Goal: Information Seeking & Learning: Find specific fact

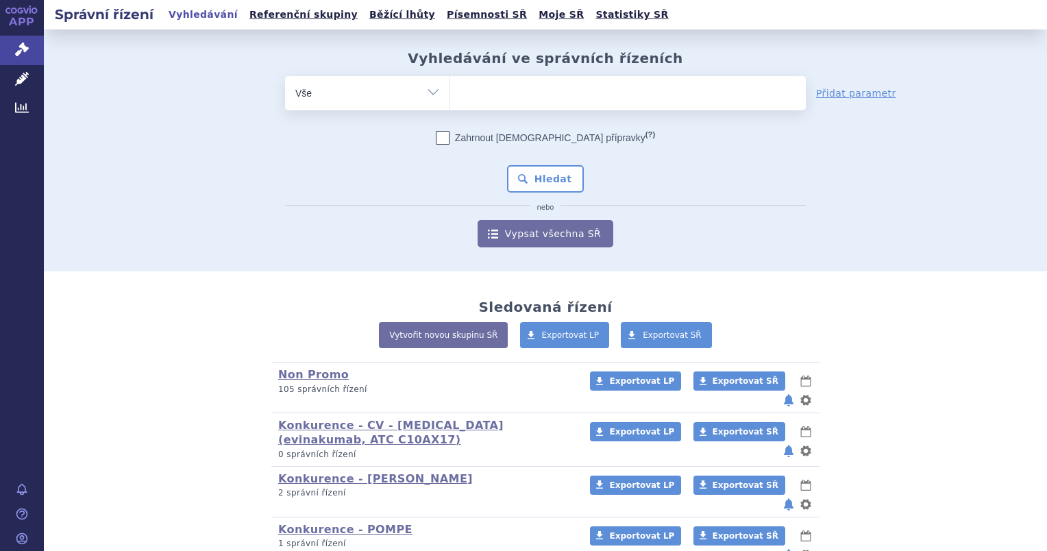
click at [518, 94] on ul at bounding box center [628, 90] width 356 height 29
click at [450, 94] on select at bounding box center [450, 92] width 1 height 34
click at [474, 89] on ul at bounding box center [628, 90] width 356 height 29
click at [450, 89] on select at bounding box center [450, 92] width 1 height 34
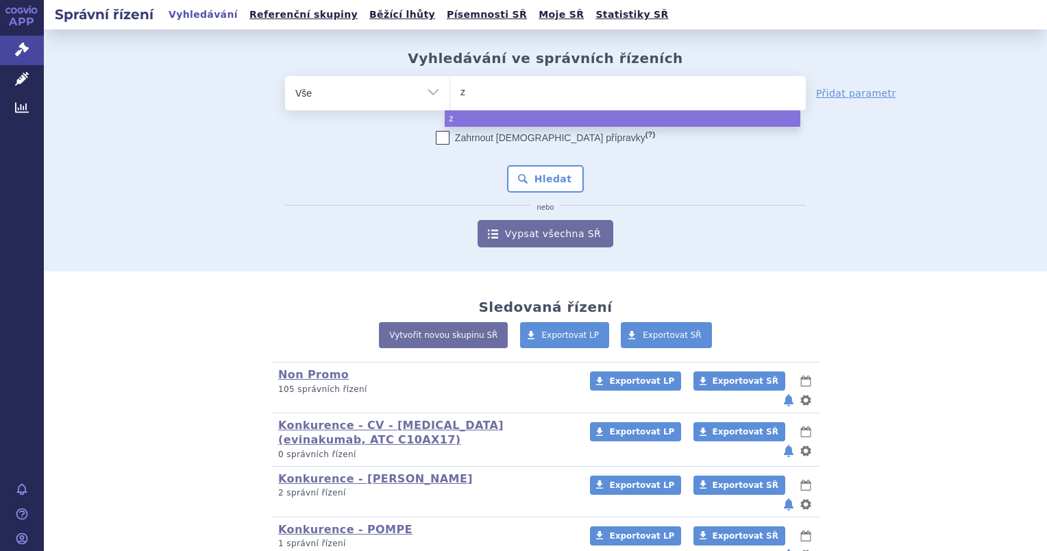
type input "ze"
type input "zen"
type input "zeno"
type input "zenon"
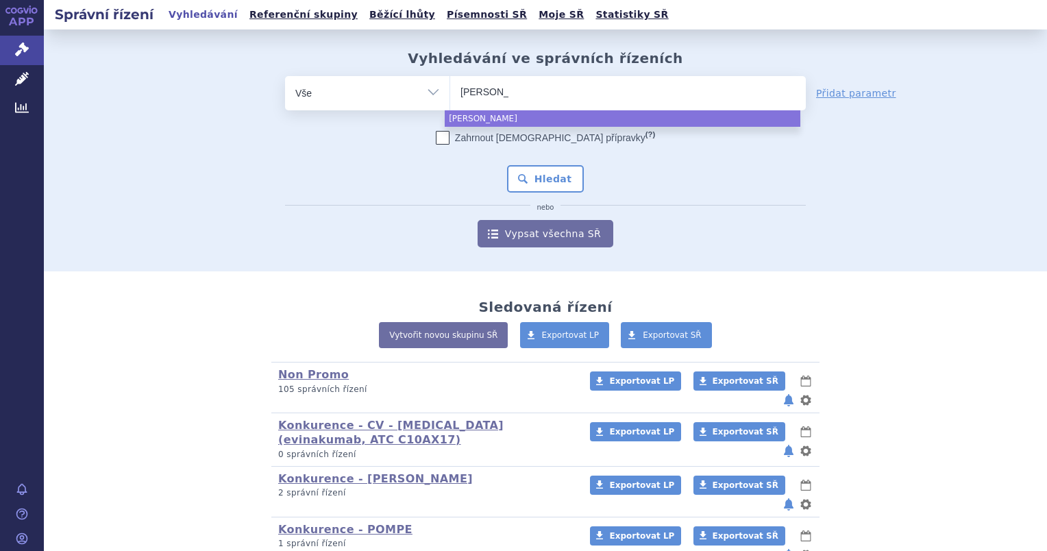
type input "zenon n"
type input "zenon ne"
type input "[PERSON_NAME] neo"
select select "[PERSON_NAME] neo"
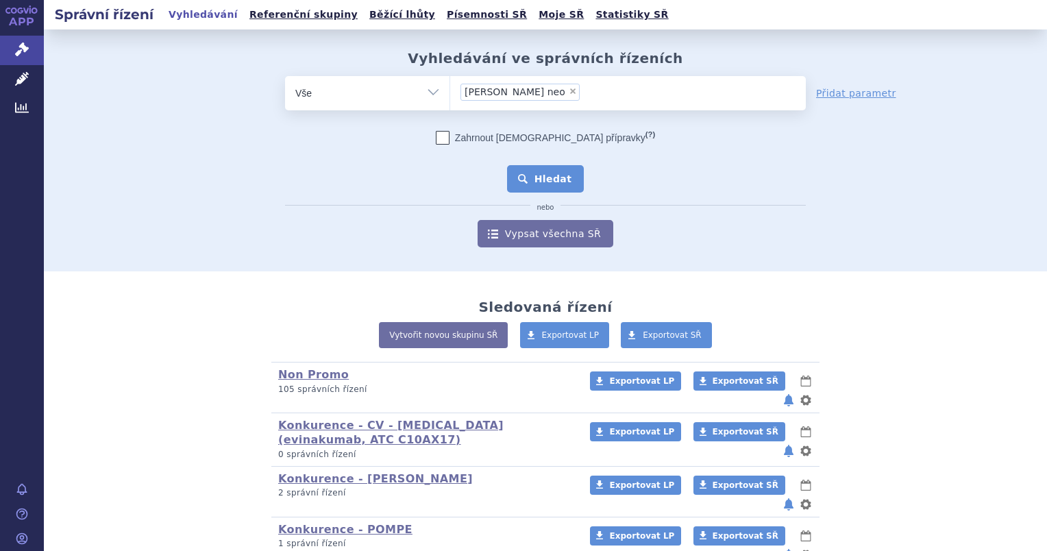
click at [526, 183] on button "Hledat" at bounding box center [545, 178] width 77 height 27
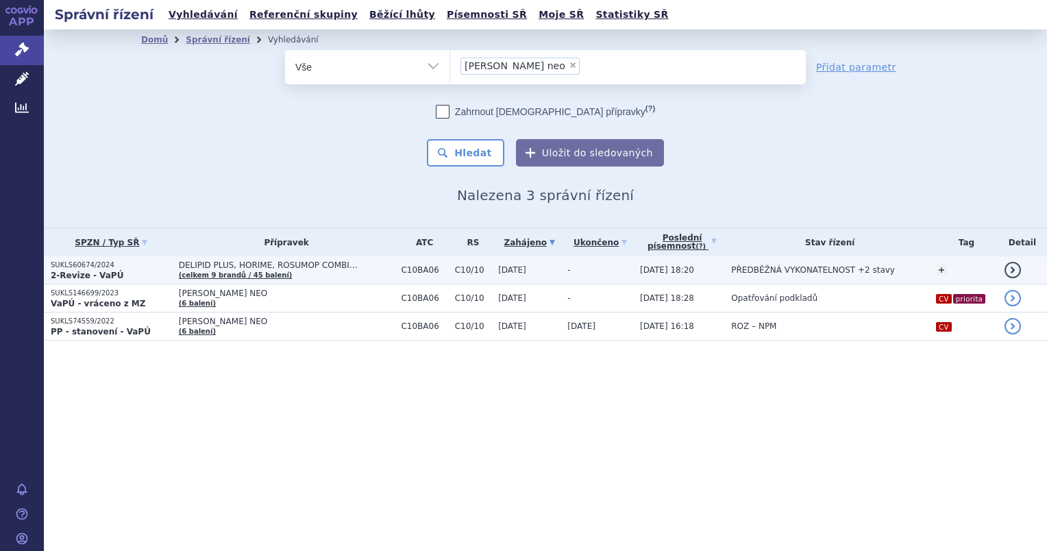
click at [103, 267] on p "SUKLS60674/2024" at bounding box center [111, 265] width 121 height 10
click at [106, 268] on p "SUKLS60674/2024" at bounding box center [111, 265] width 121 height 10
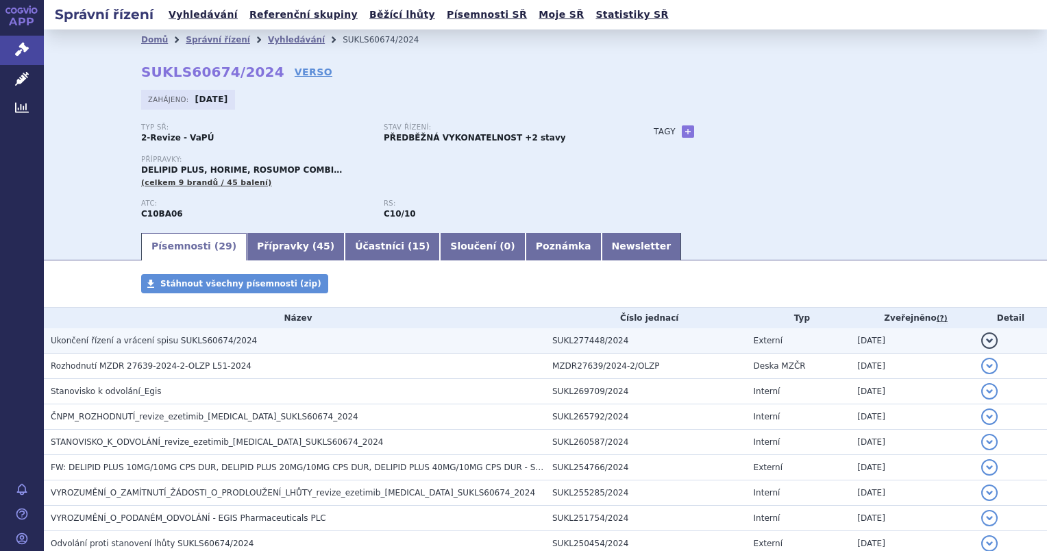
click at [140, 341] on span "Ukončení řízení a vrácení spisu SUKLS60674/2024" at bounding box center [154, 341] width 206 height 10
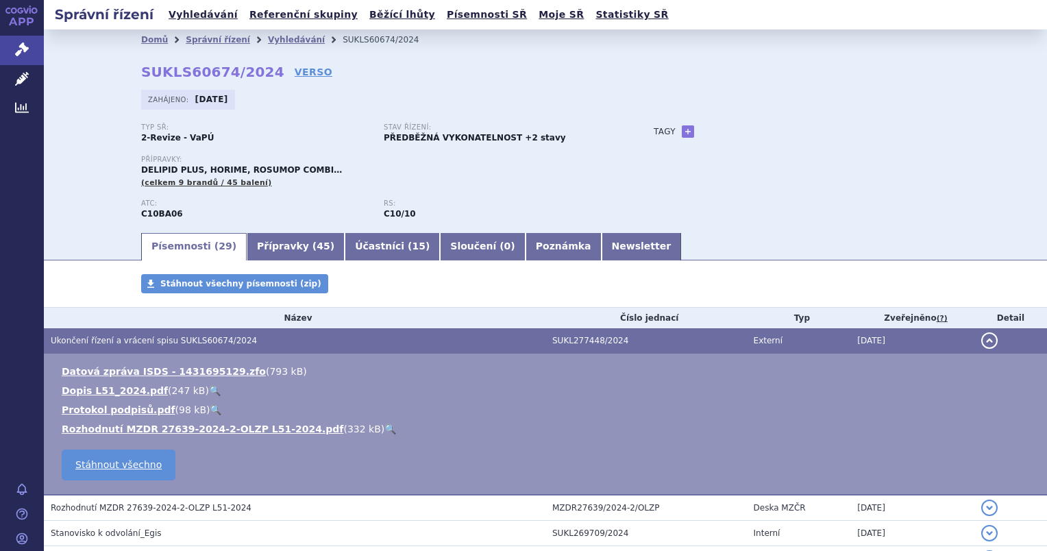
click at [209, 393] on link "🔍" at bounding box center [215, 390] width 12 height 11
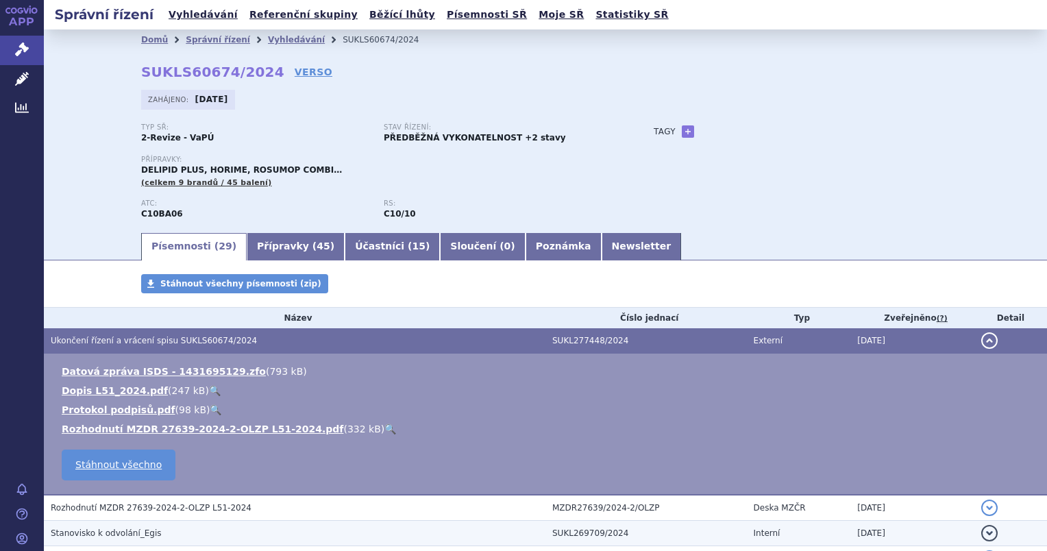
scroll to position [206, 0]
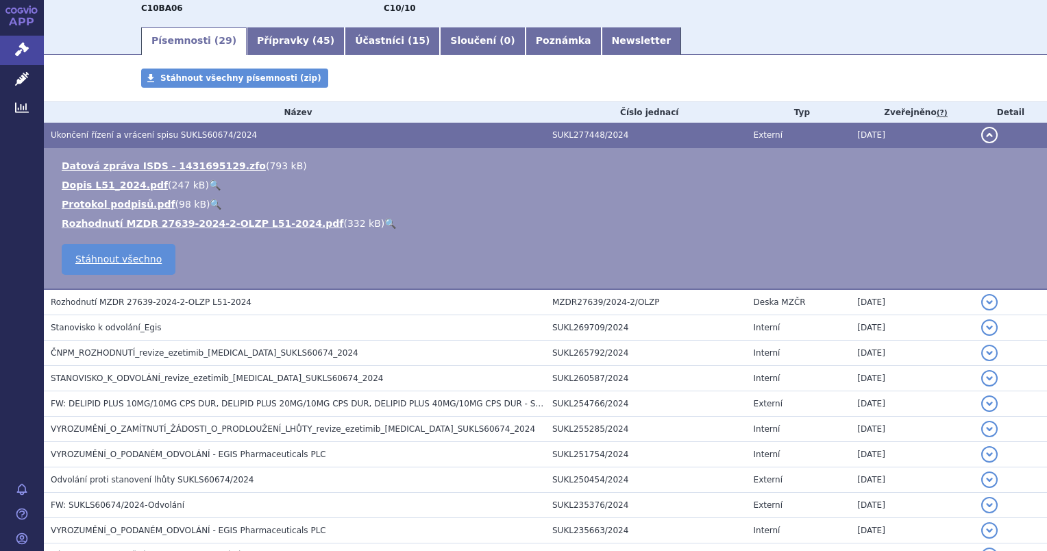
click at [384, 221] on link "🔍" at bounding box center [390, 223] width 12 height 11
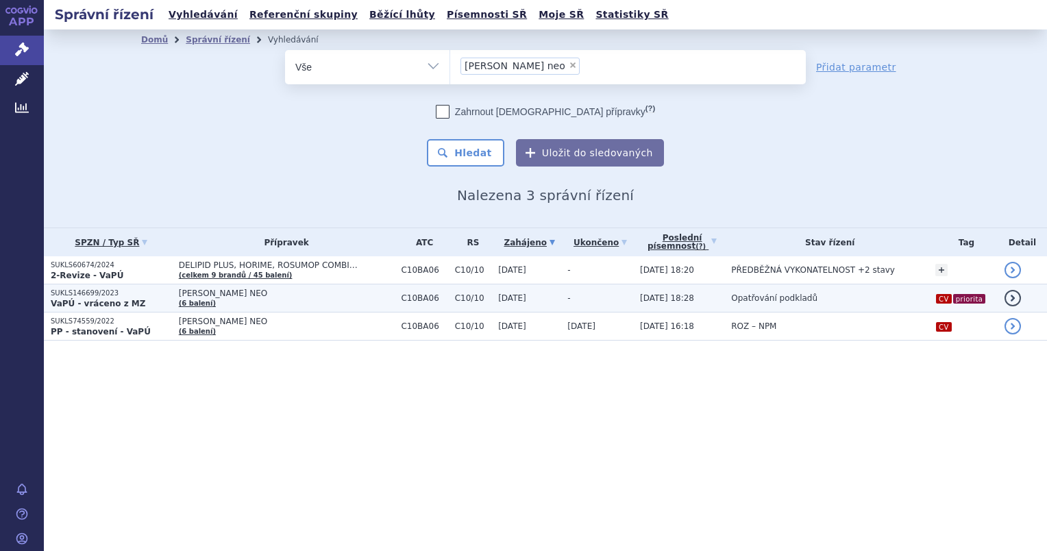
click at [97, 300] on strong "VaPÚ - vráceno z MZ" at bounding box center [98, 304] width 95 height 10
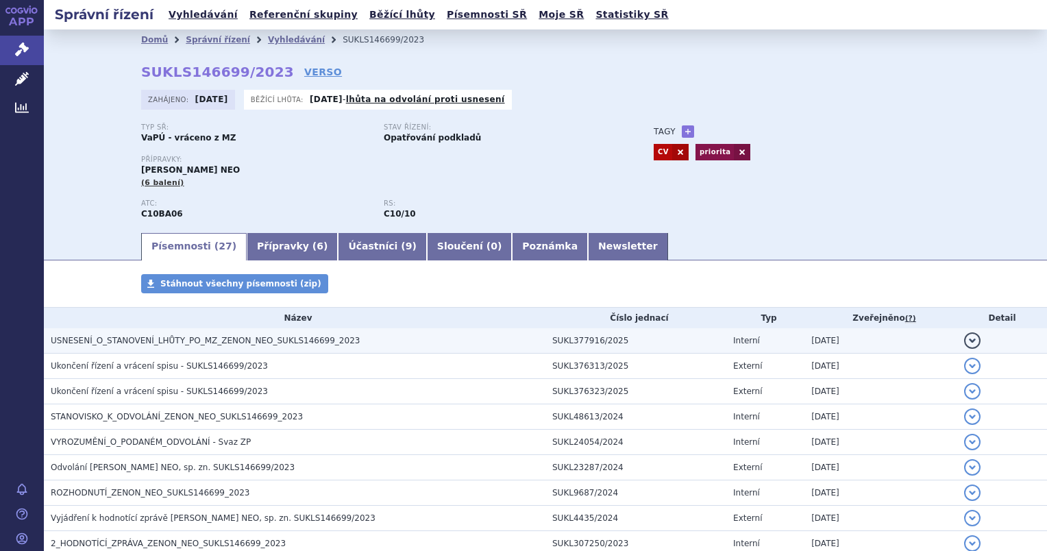
click at [107, 344] on span "USNESENÍ_O_STANOVENÍ_LHŮTY_PO_MZ_ZENON_NEO_SUKLS146699_2023" at bounding box center [205, 341] width 309 height 10
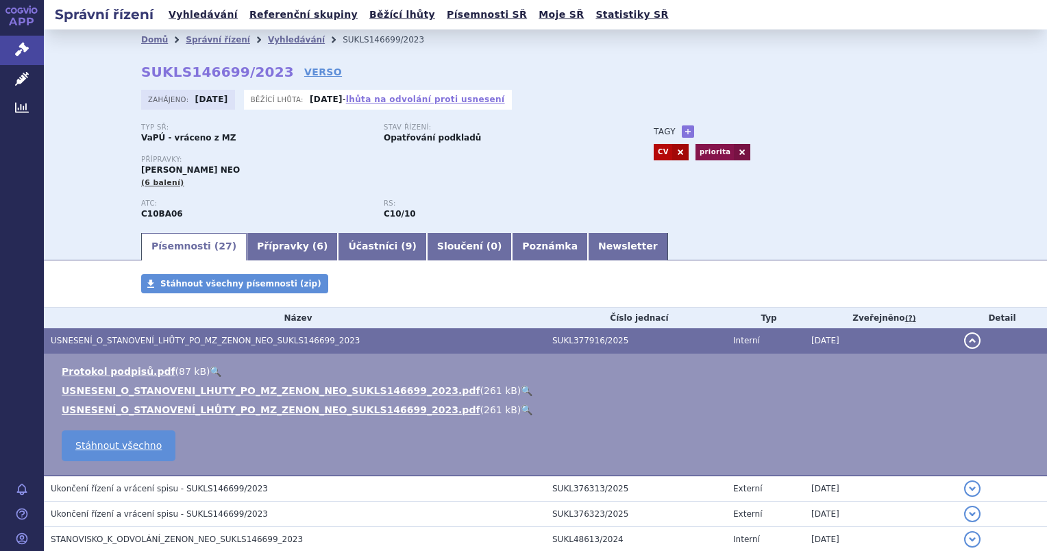
click at [406, 96] on link "lhůta na odvolání proti usnesení" at bounding box center [425, 100] width 159 height 10
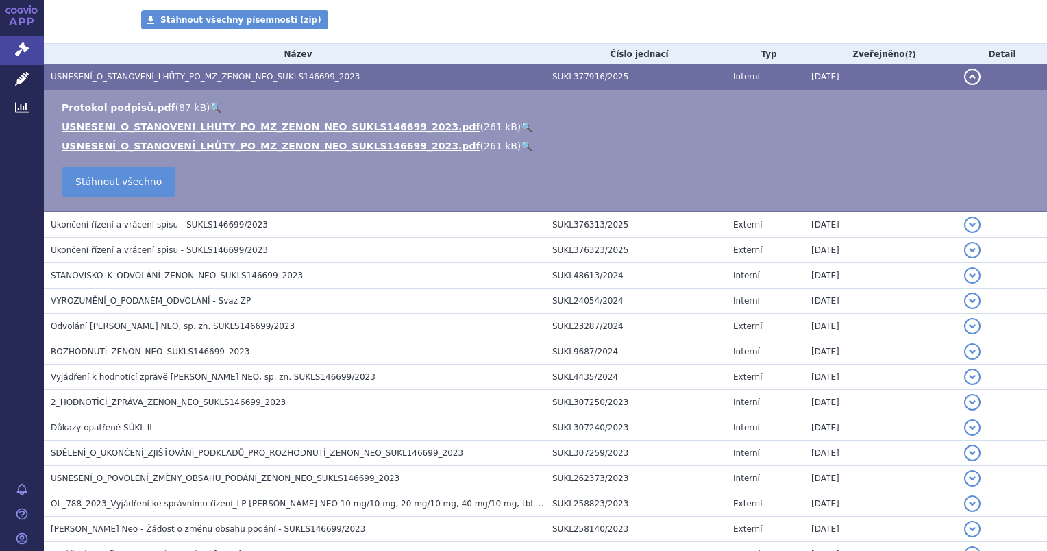
scroll to position [261, 0]
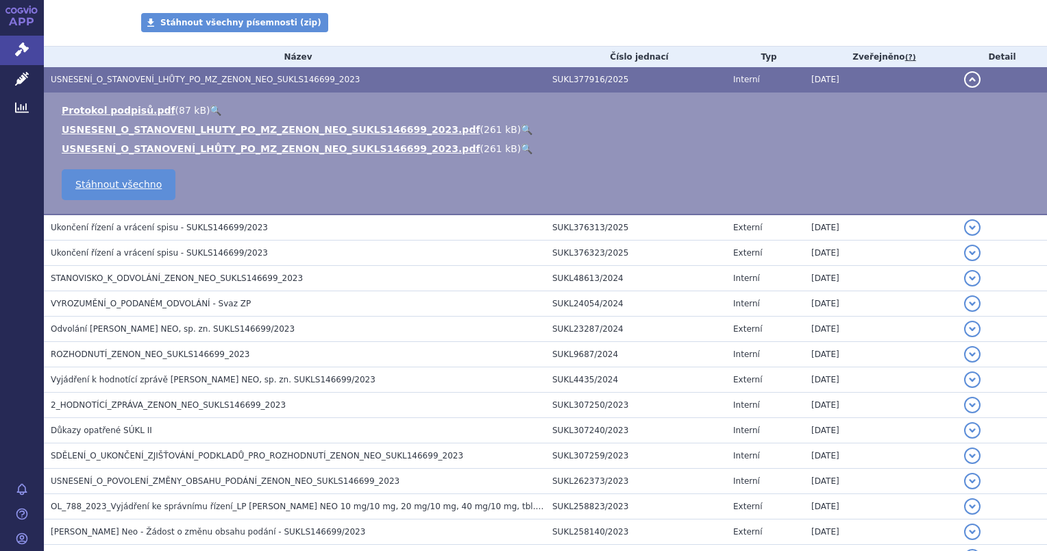
click at [521, 129] on link "🔍" at bounding box center [527, 129] width 12 height 11
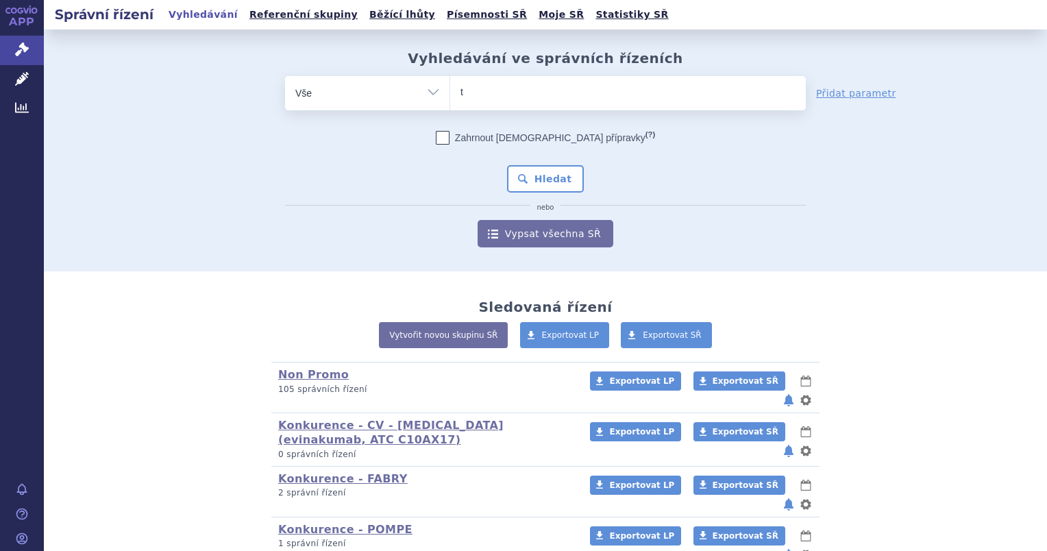
type input "tr"
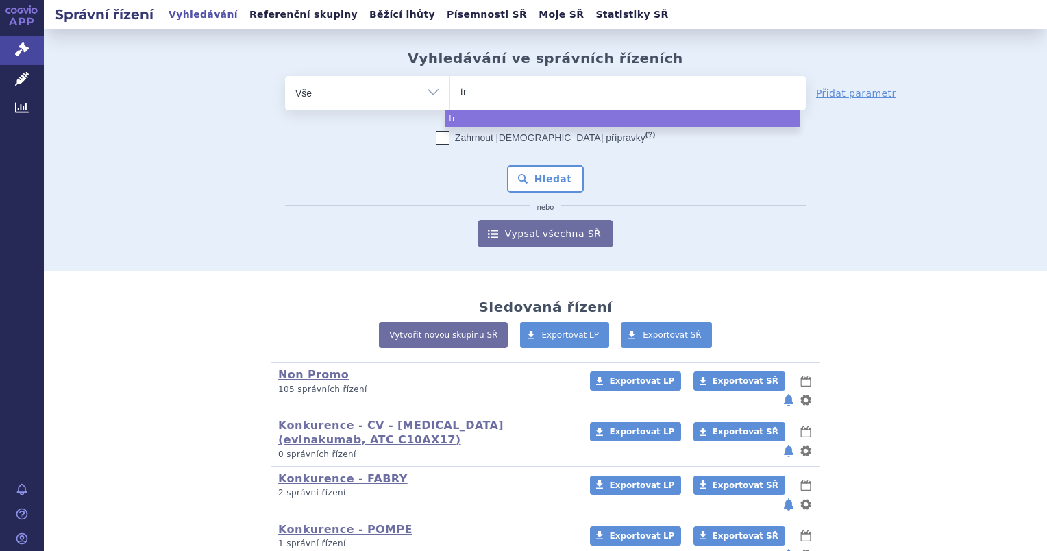
type input "tri"
select select "tri"
click at [39, 84] on link "Léčivé přípravky" at bounding box center [22, 79] width 44 height 29
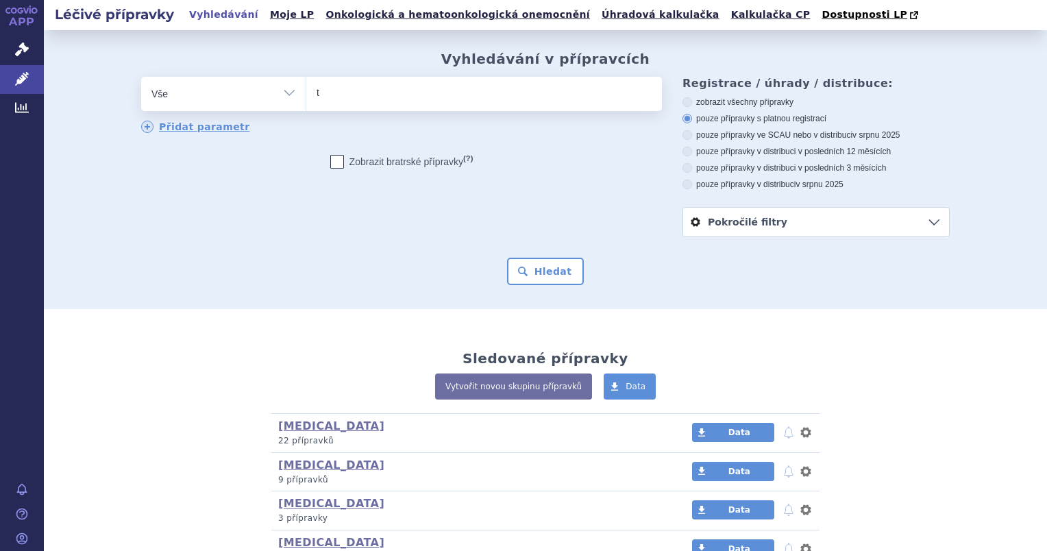
type input "tr"
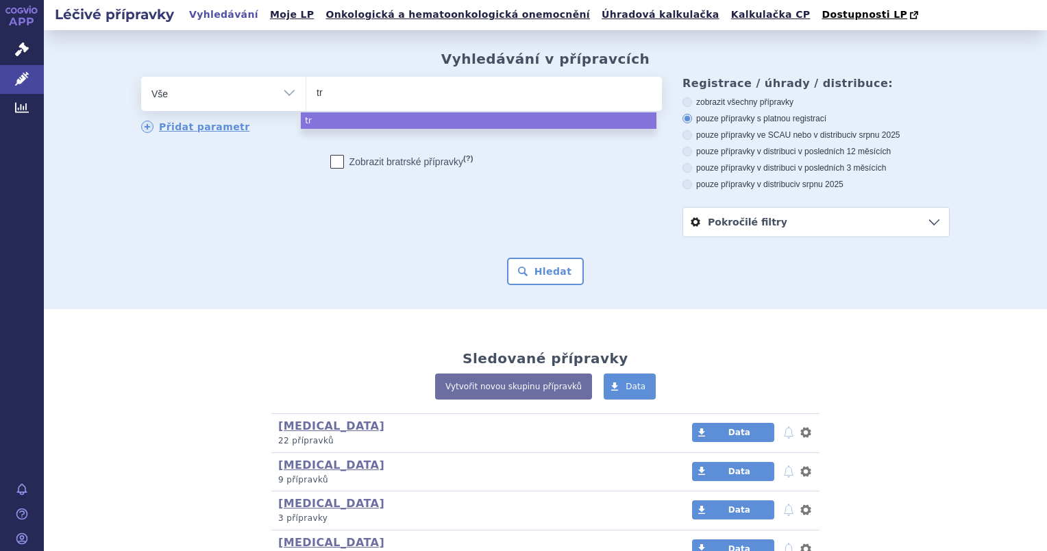
type input "tri"
type input "trita"
type input "tritac"
type input "tritace"
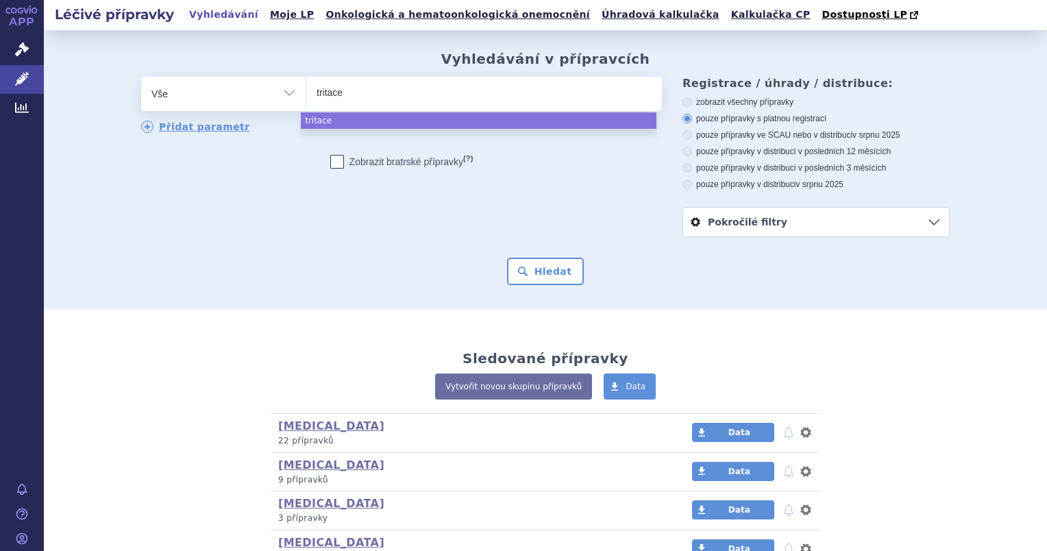
type input "tritace c"
type input "tritace co"
type input "tritace com"
type input "tritace combi"
select select "tritace combi"
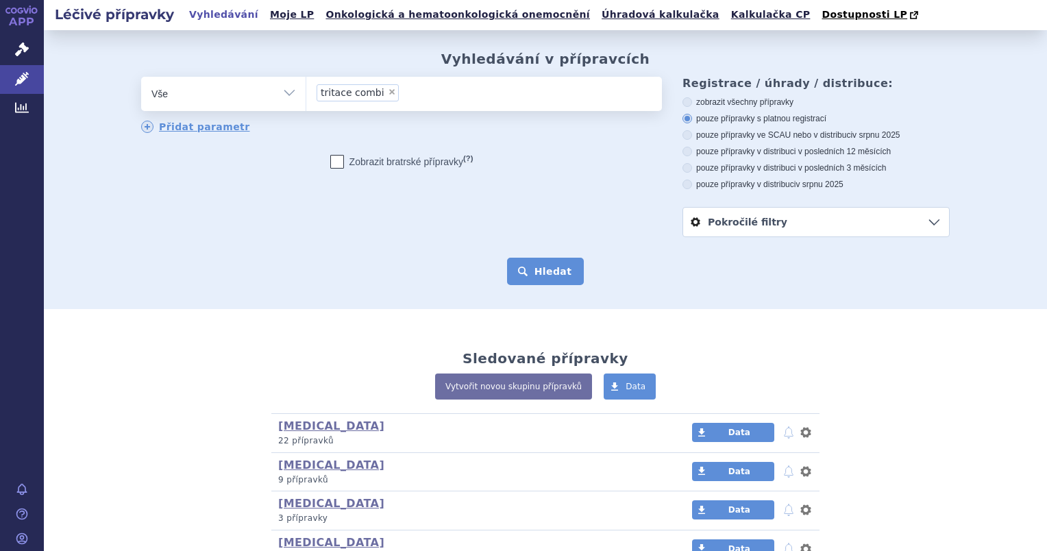
click at [543, 272] on button "Hledat" at bounding box center [545, 271] width 77 height 27
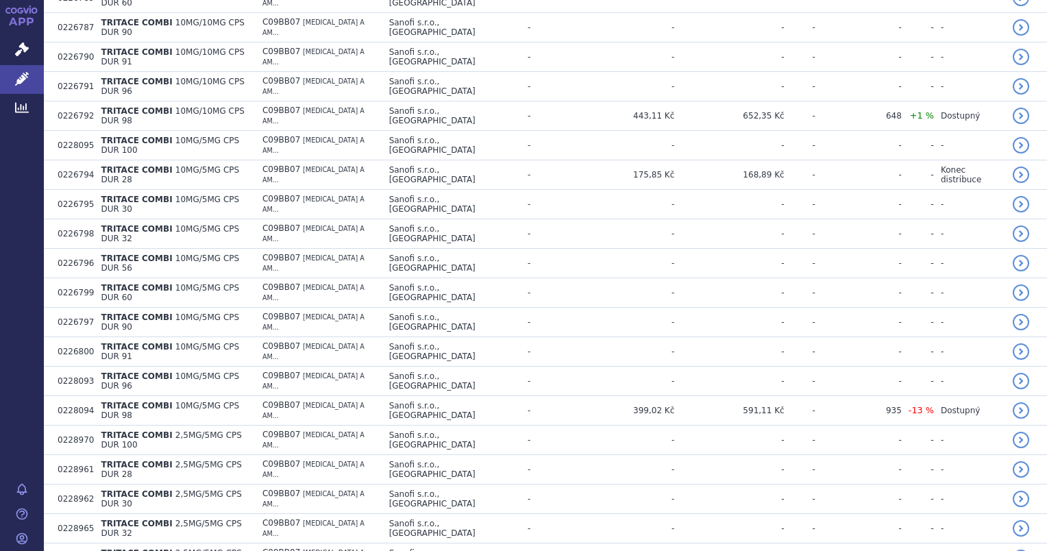
scroll to position [1133, 0]
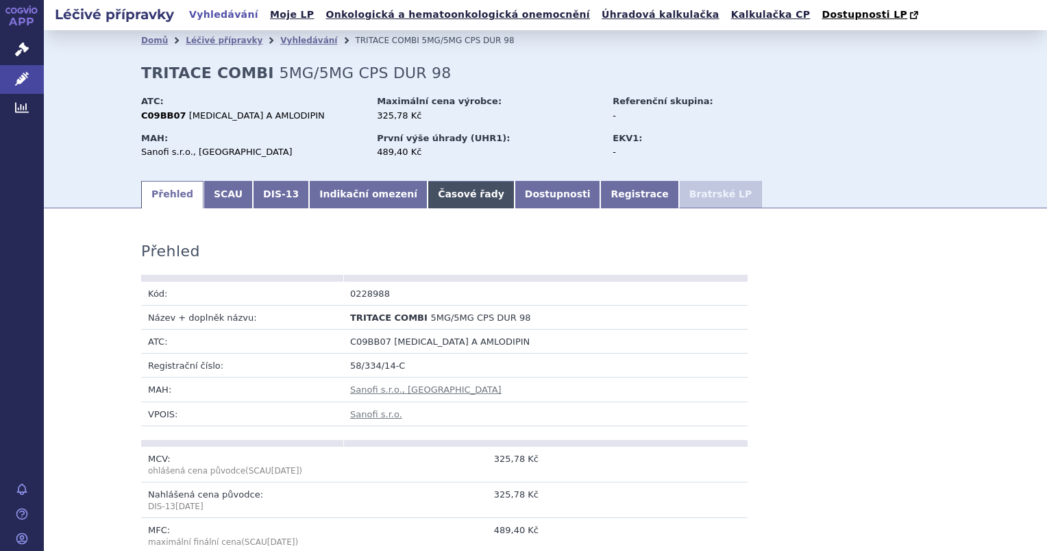
click at [430, 195] on link "Časové řady" at bounding box center [471, 194] width 87 height 27
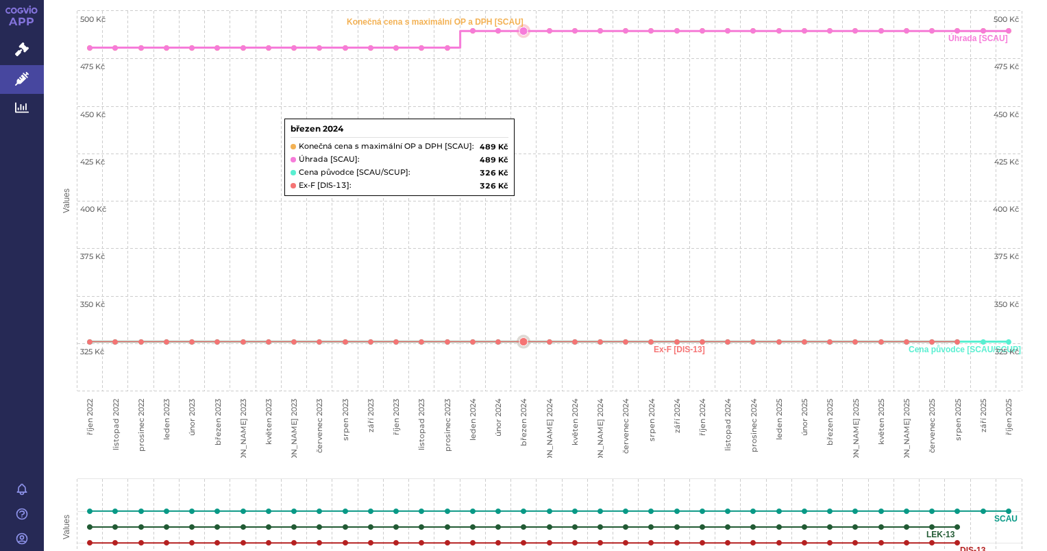
scroll to position [137, 0]
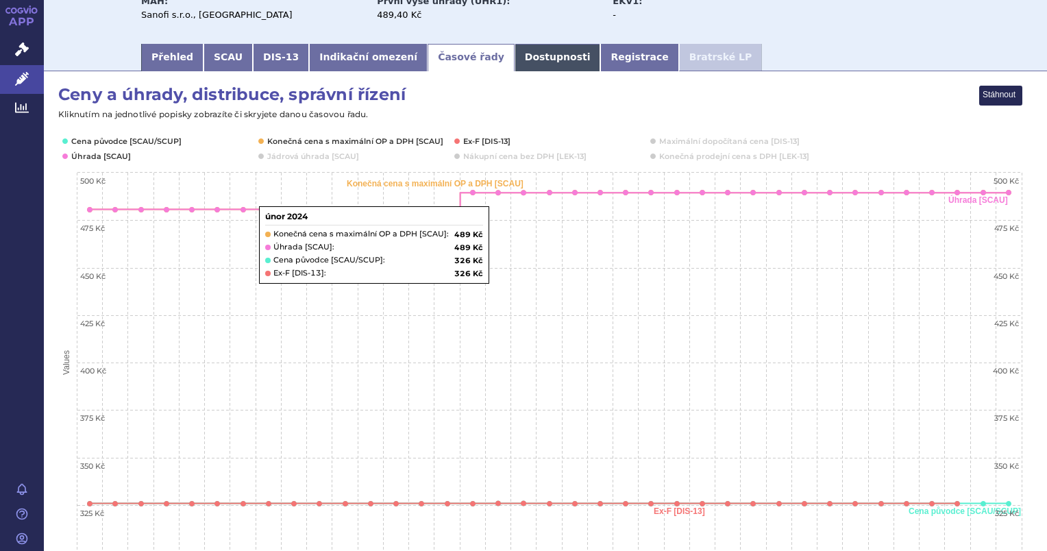
click at [515, 66] on link "Dostupnosti" at bounding box center [558, 57] width 86 height 27
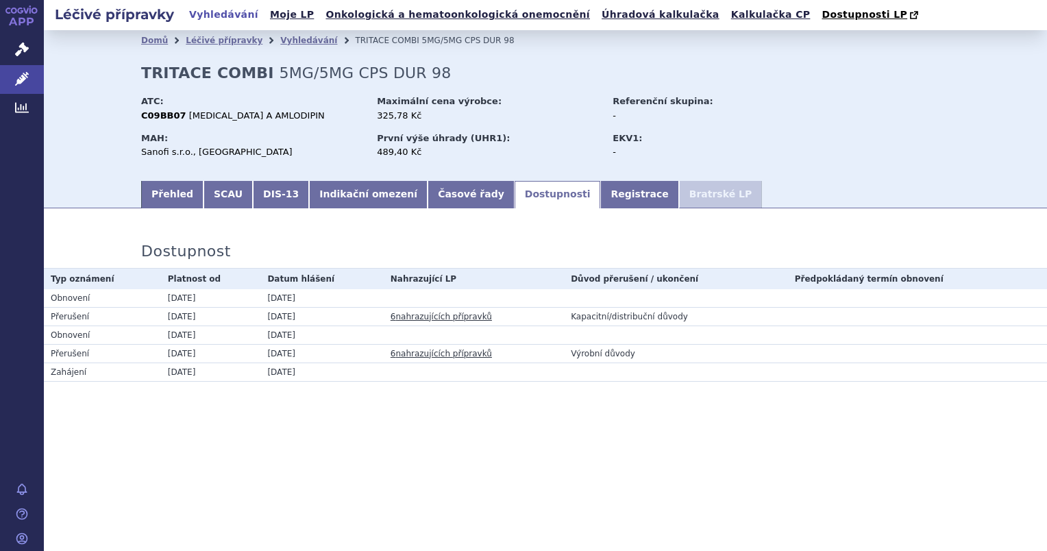
click at [437, 318] on link "6 nahrazujících přípravků" at bounding box center [441, 317] width 101 height 10
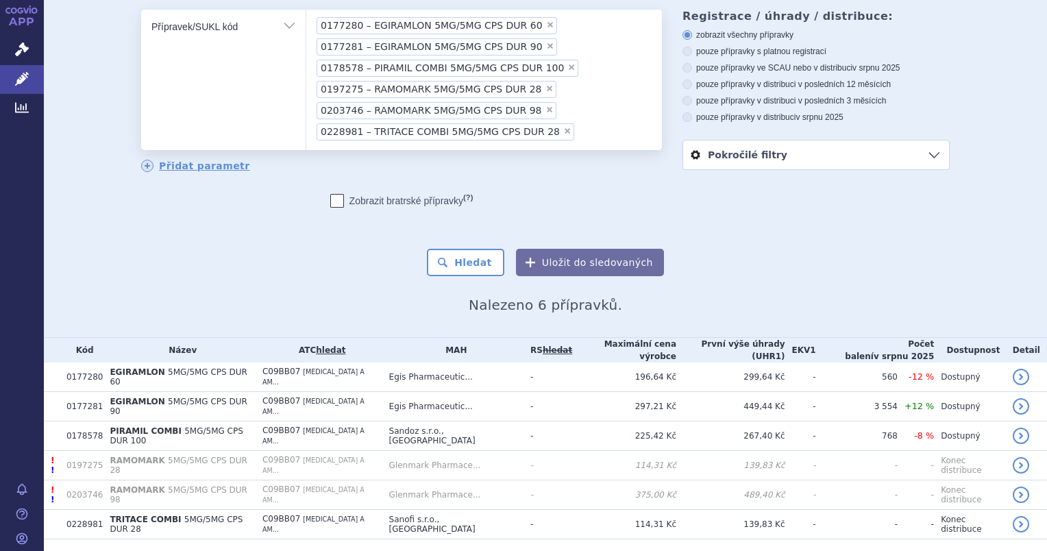
scroll to position [75, 0]
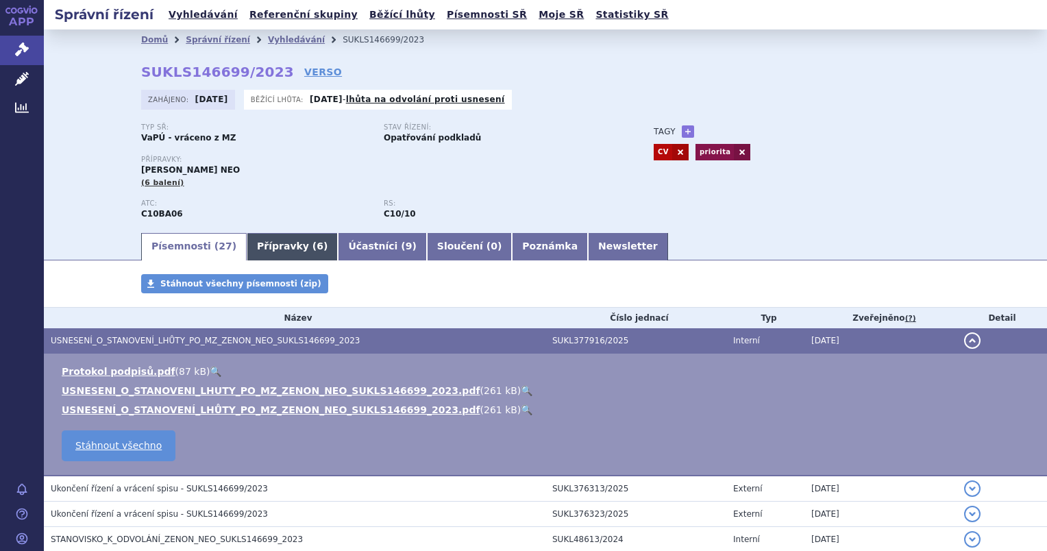
scroll to position [56, 0]
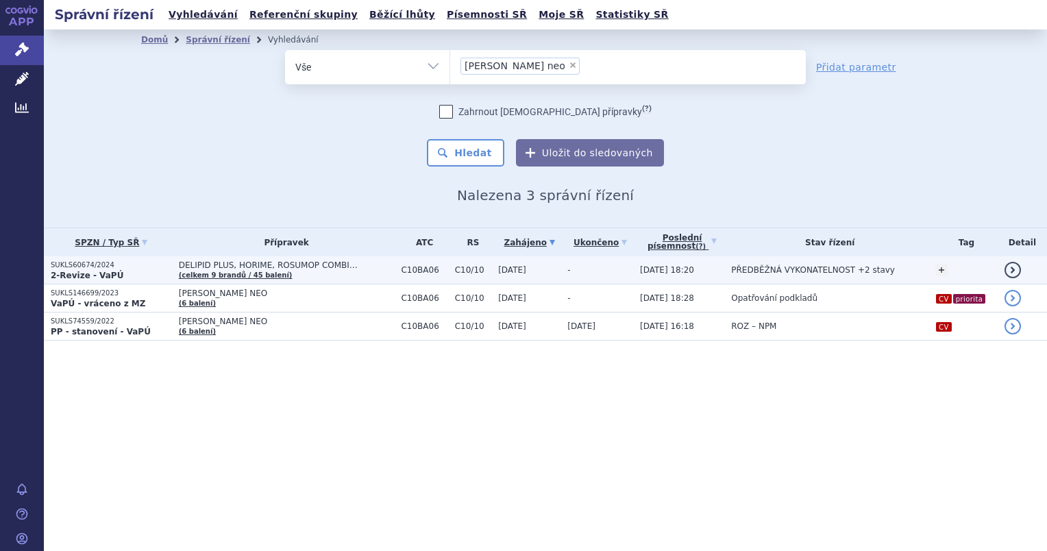
click at [100, 271] on strong "2-Revize - VaPÚ" at bounding box center [87, 276] width 73 height 10
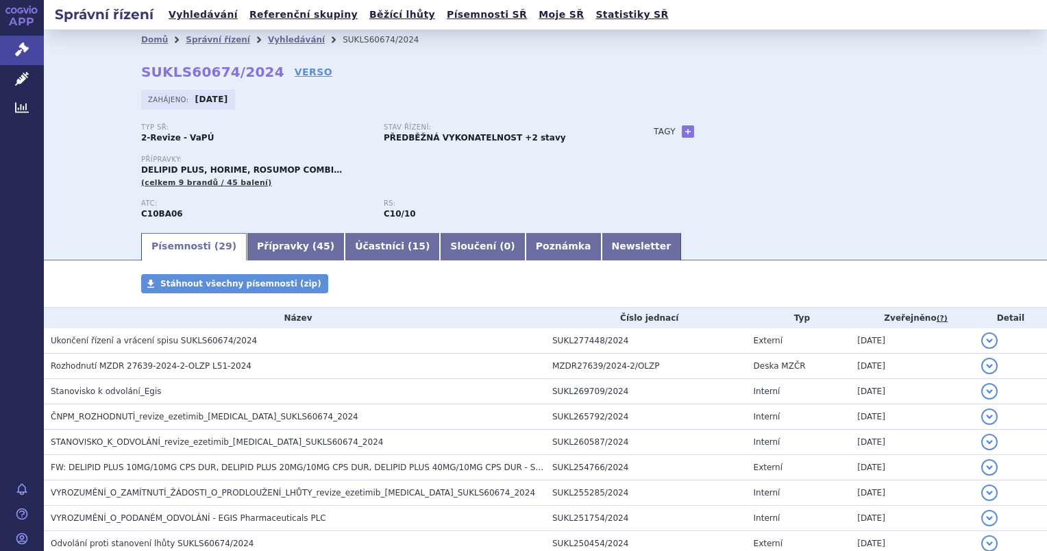
scroll to position [69, 0]
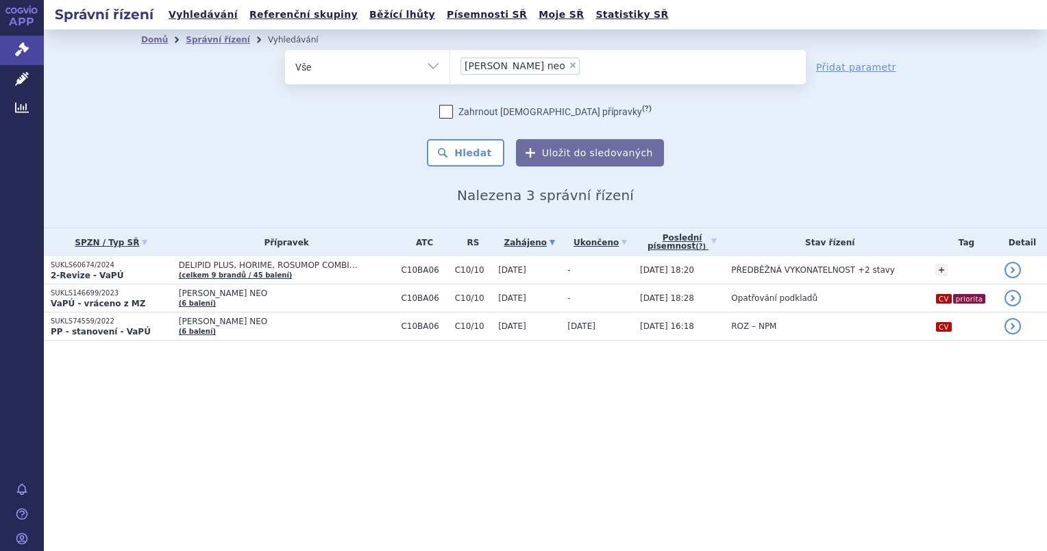
click at [569, 65] on span "×" at bounding box center [573, 65] width 8 height 8
click at [450, 65] on select "[PERSON_NAME] neo" at bounding box center [450, 66] width 1 height 34
select select
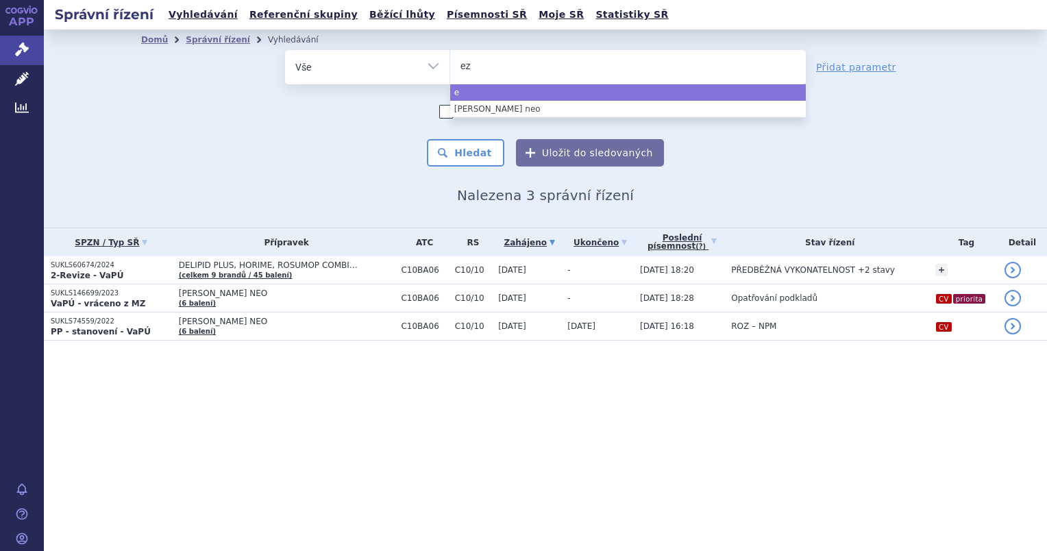
type input "eze"
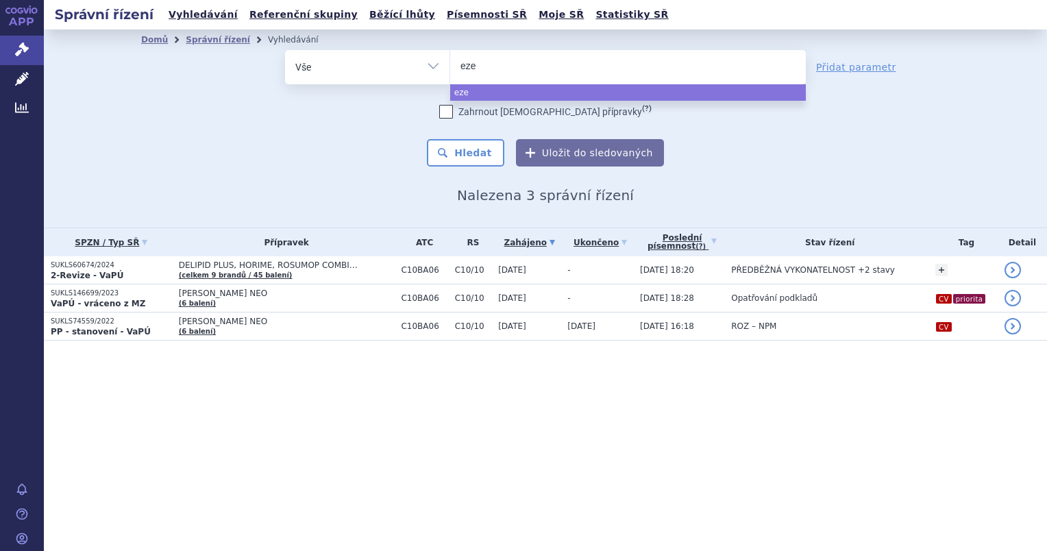
type input "ezet"
type input "ezetim"
type input "ezetimi"
type input "ezetimib"
select select "ezetimib"
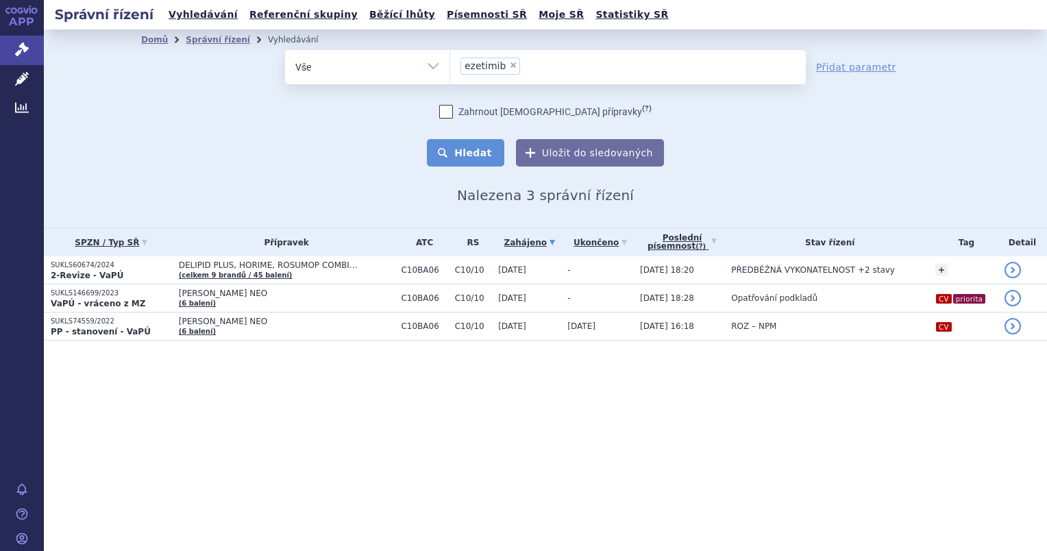
click at [462, 145] on button "Hledat" at bounding box center [465, 152] width 77 height 27
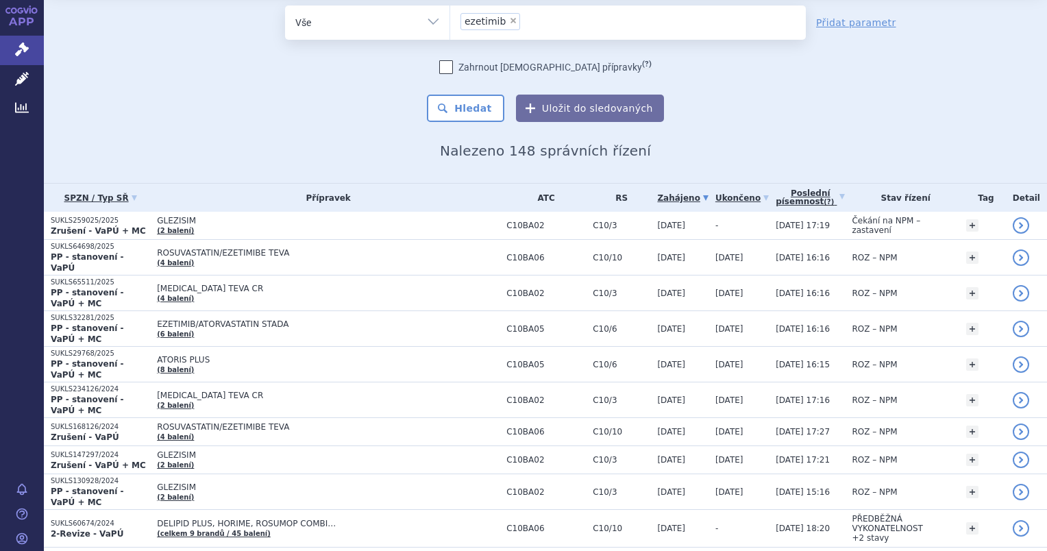
scroll to position [69, 0]
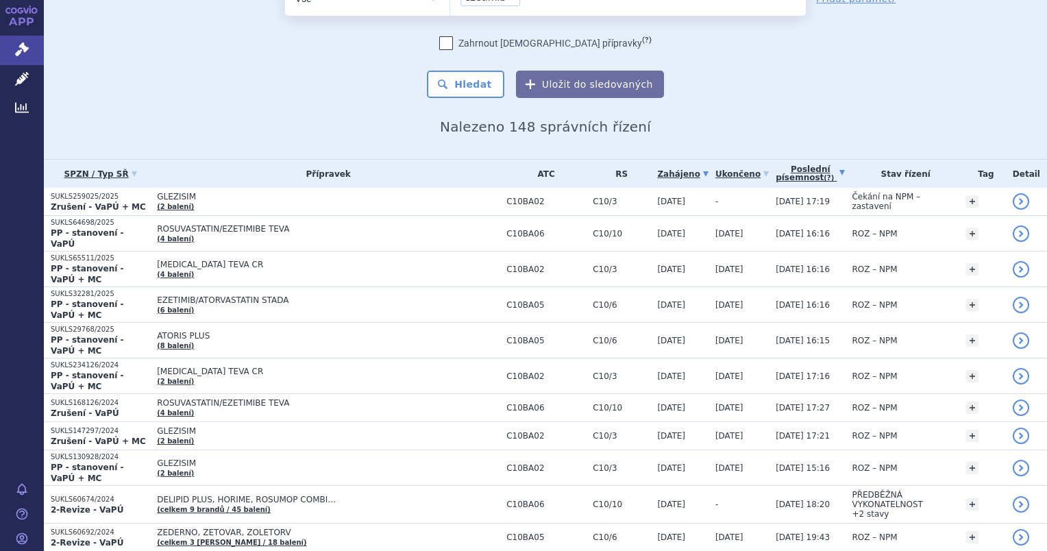
click at [778, 169] on link "Poslední písemnost (?)" at bounding box center [810, 174] width 69 height 28
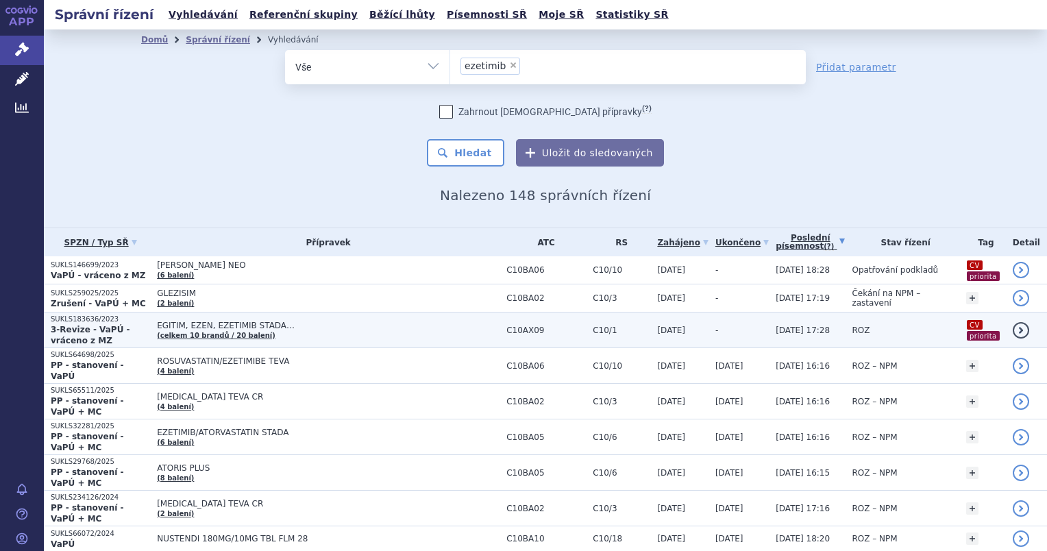
click at [112, 321] on p "SUKLS183636/2023" at bounding box center [100, 320] width 99 height 10
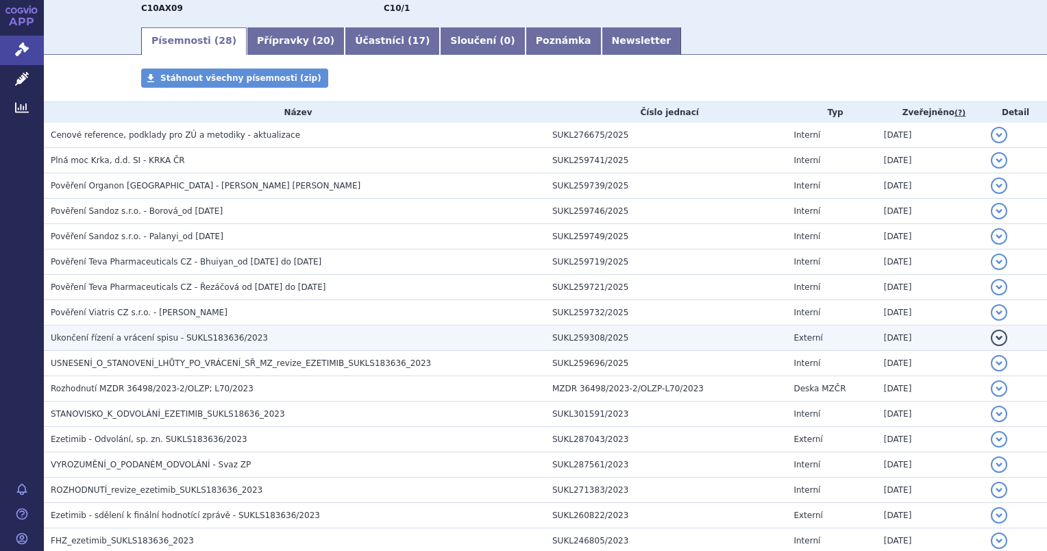
scroll to position [69, 0]
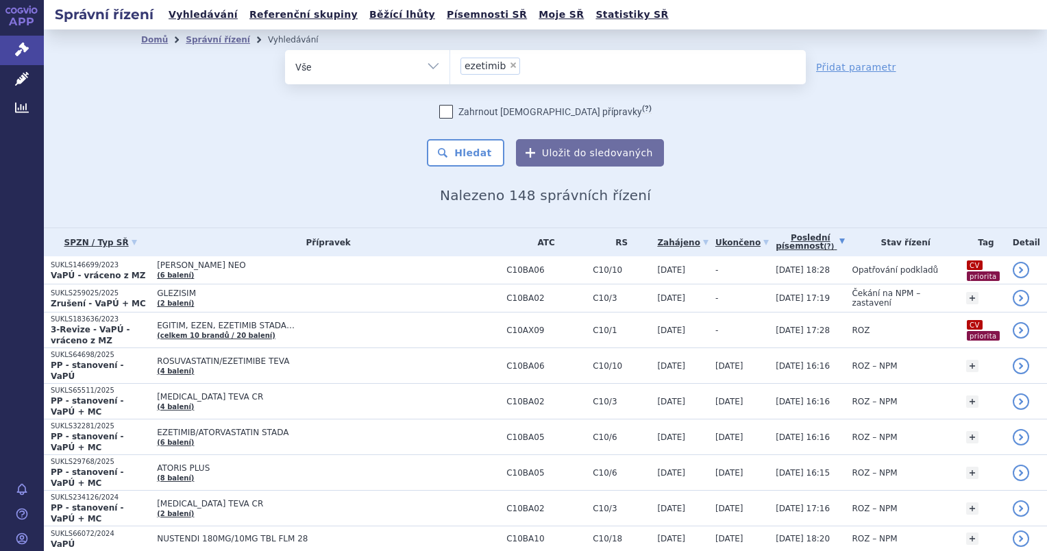
click at [509, 68] on span "×" at bounding box center [513, 65] width 8 height 8
click at [450, 68] on select "ezetimib" at bounding box center [450, 66] width 1 height 34
select select
click at [14, 79] on link "Léčivé přípravky" at bounding box center [22, 79] width 44 height 29
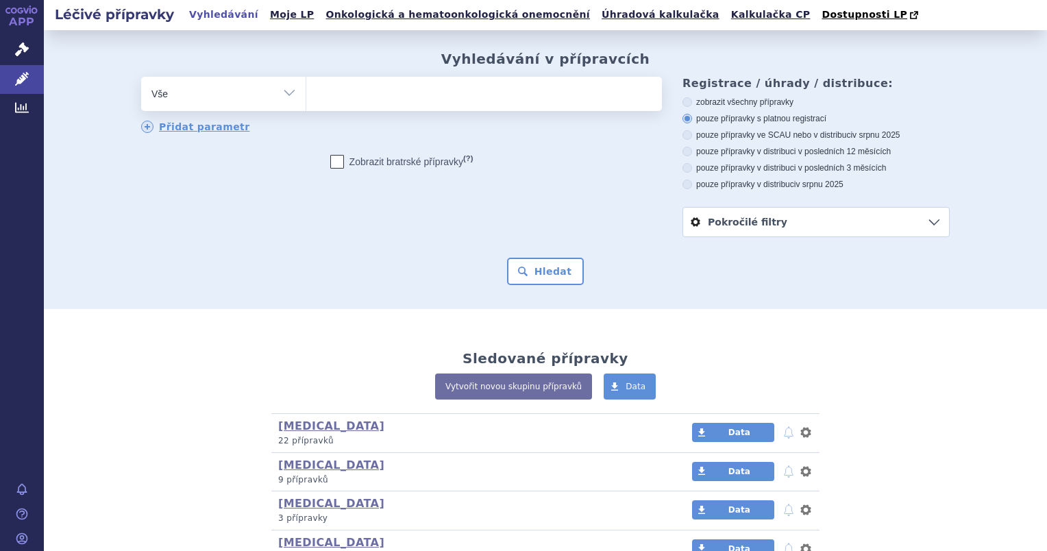
click at [370, 106] on span at bounding box center [484, 94] width 356 height 34
click at [306, 106] on select at bounding box center [306, 93] width 1 height 34
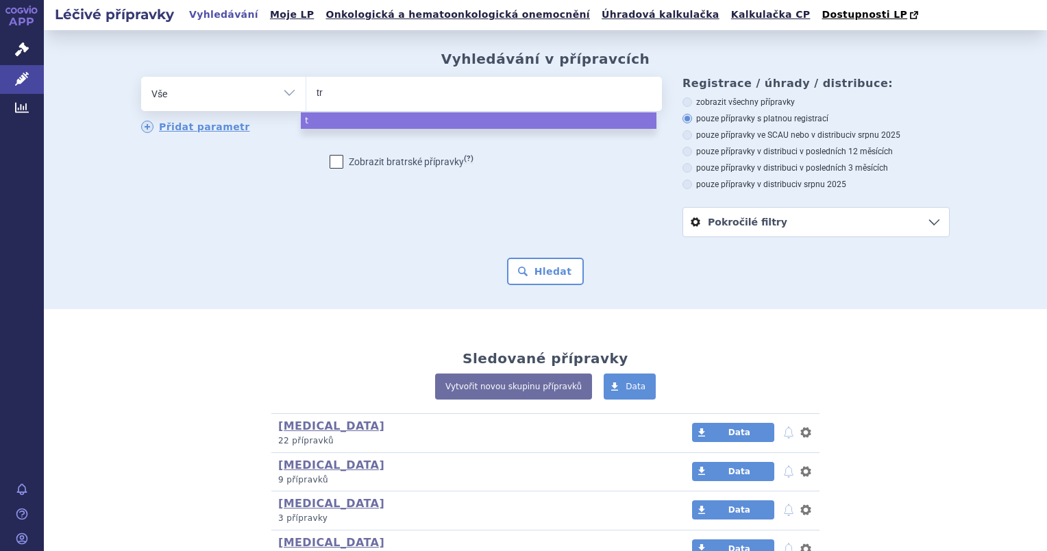
type input "tri"
type input "trit"
type input "tritac"
type input "tritace"
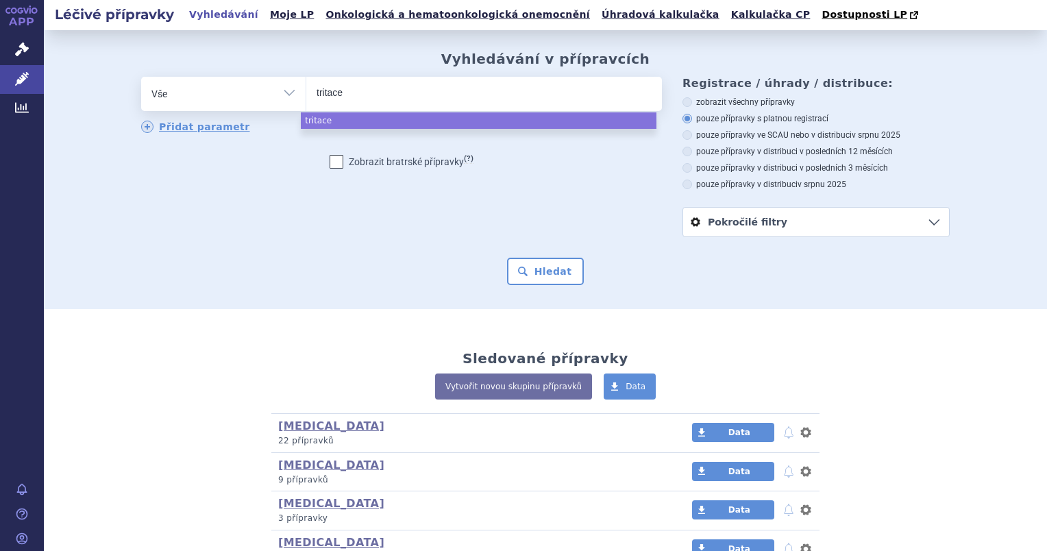
type input "tritace c"
type input "tritace co"
type input "tritace com"
type input "tritace comb"
type input "tritace combi"
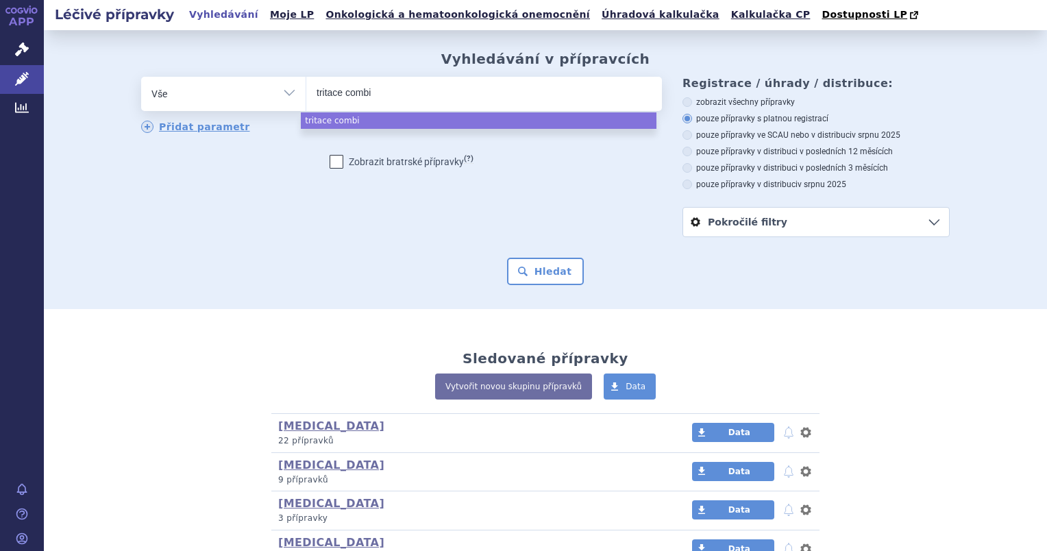
select select "tritace combi"
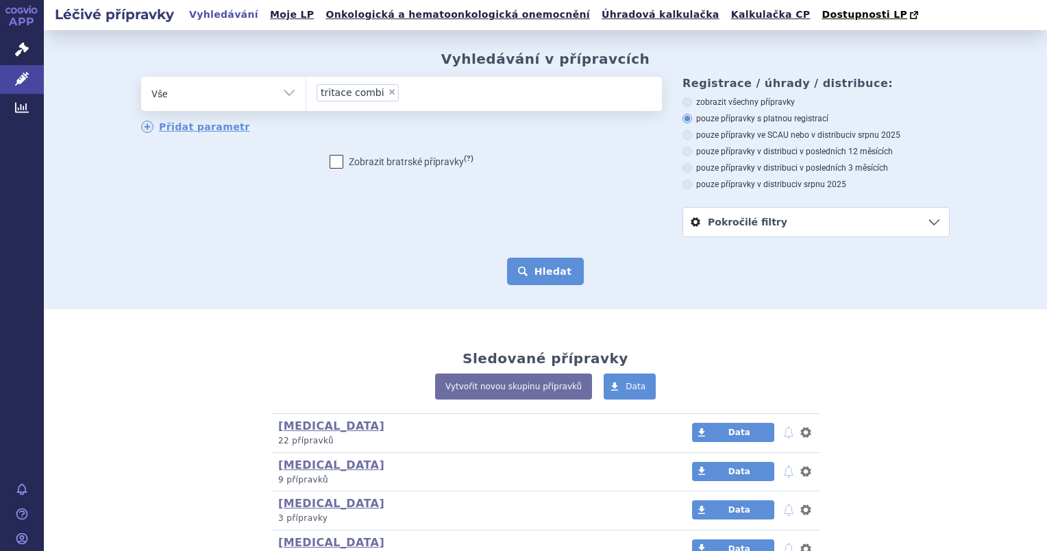
click at [524, 272] on button "Hledat" at bounding box center [545, 271] width 77 height 27
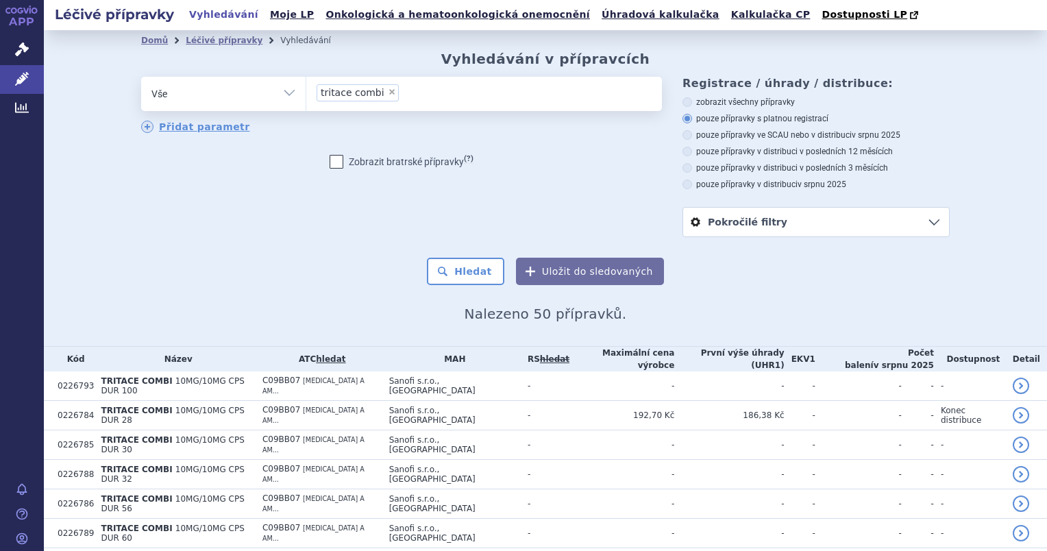
click at [403, 93] on input "tritace combi × tritace combi" at bounding box center [407, 92] width 8 height 17
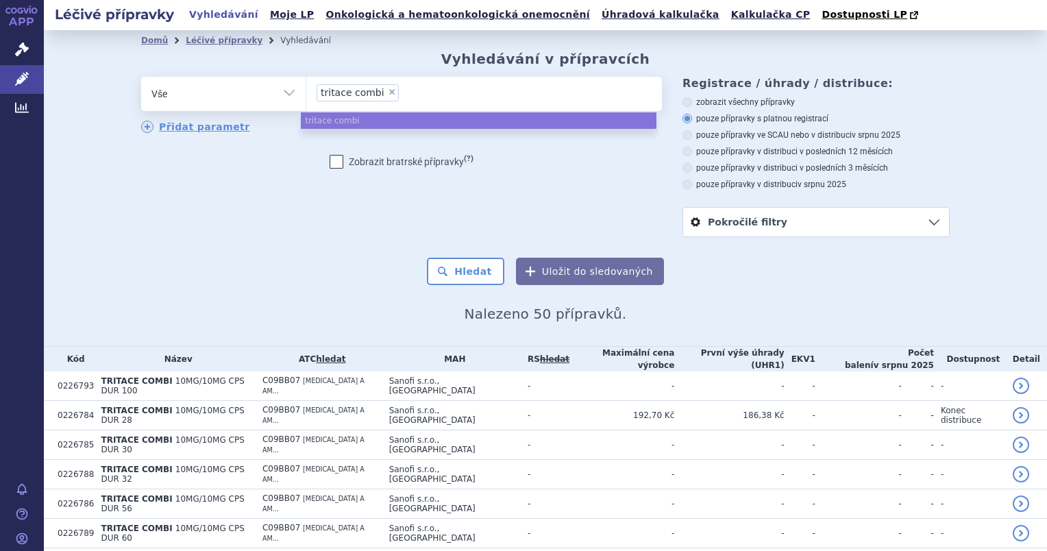
select select
type input "tritace combi"
type input "tritace com"
type input "tritace co"
type input "tritace"
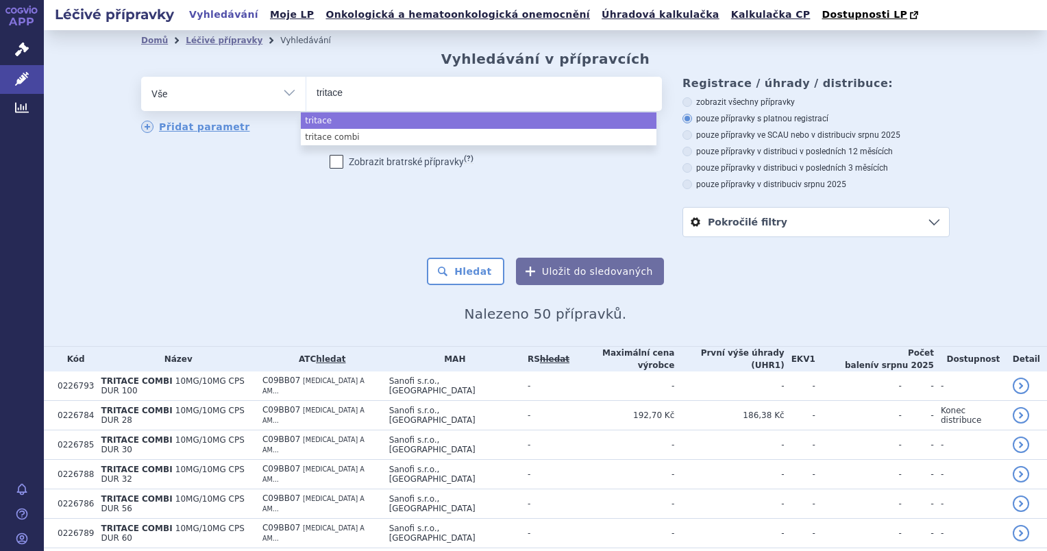
type input "tritace"
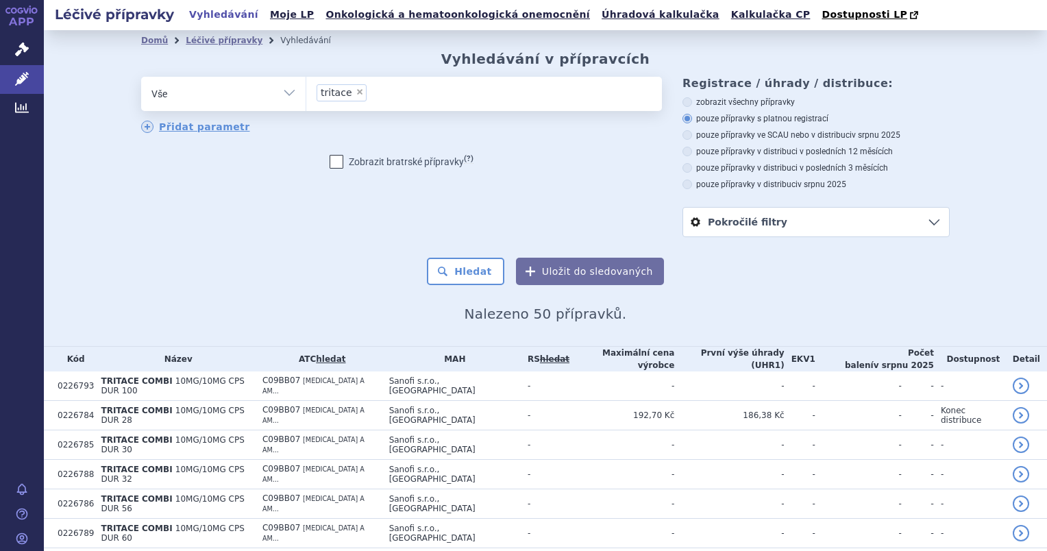
select select "tritace"
click at [482, 275] on button "Hledat" at bounding box center [465, 271] width 77 height 27
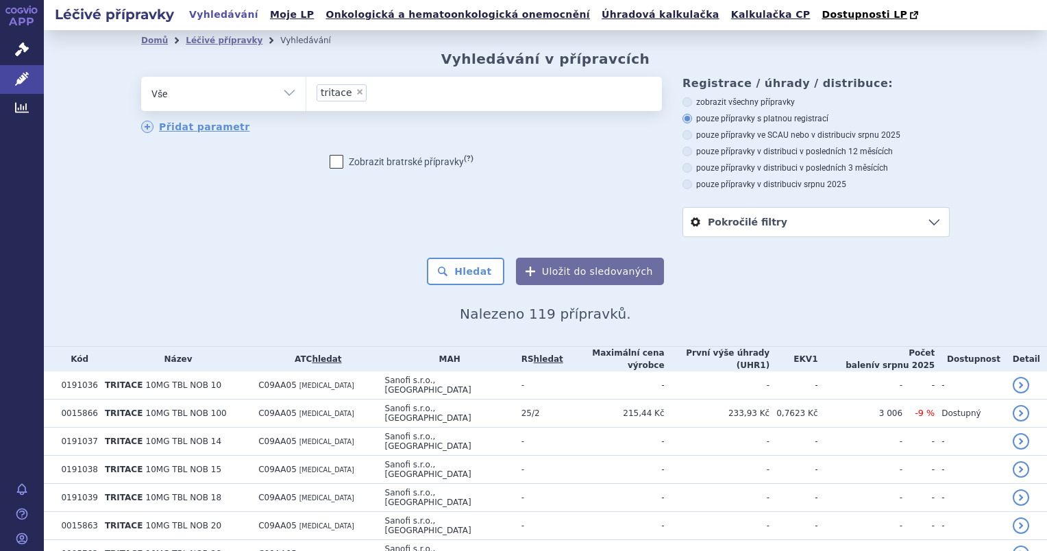
click at [230, 232] on div "odstranit Vše Přípravek/SUKL kód MAH VPOIS ATC/Aktivní látka" at bounding box center [545, 157] width 809 height 160
